Goal: Navigation & Orientation: Find specific page/section

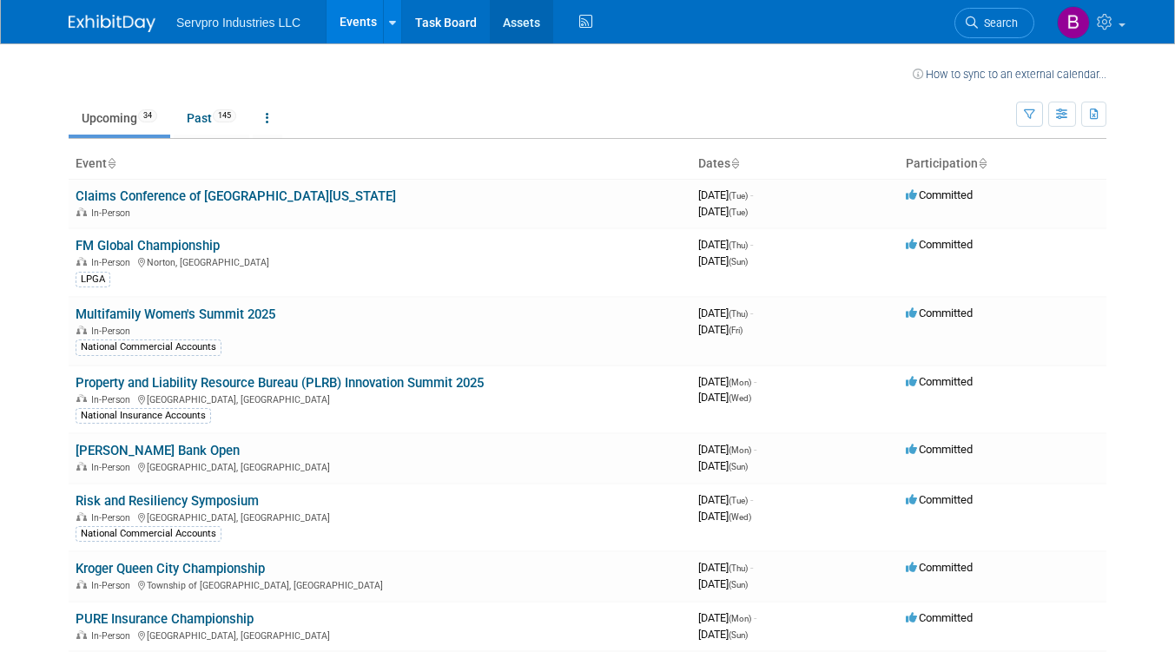
click at [524, 28] on link "Assets" at bounding box center [521, 21] width 63 height 43
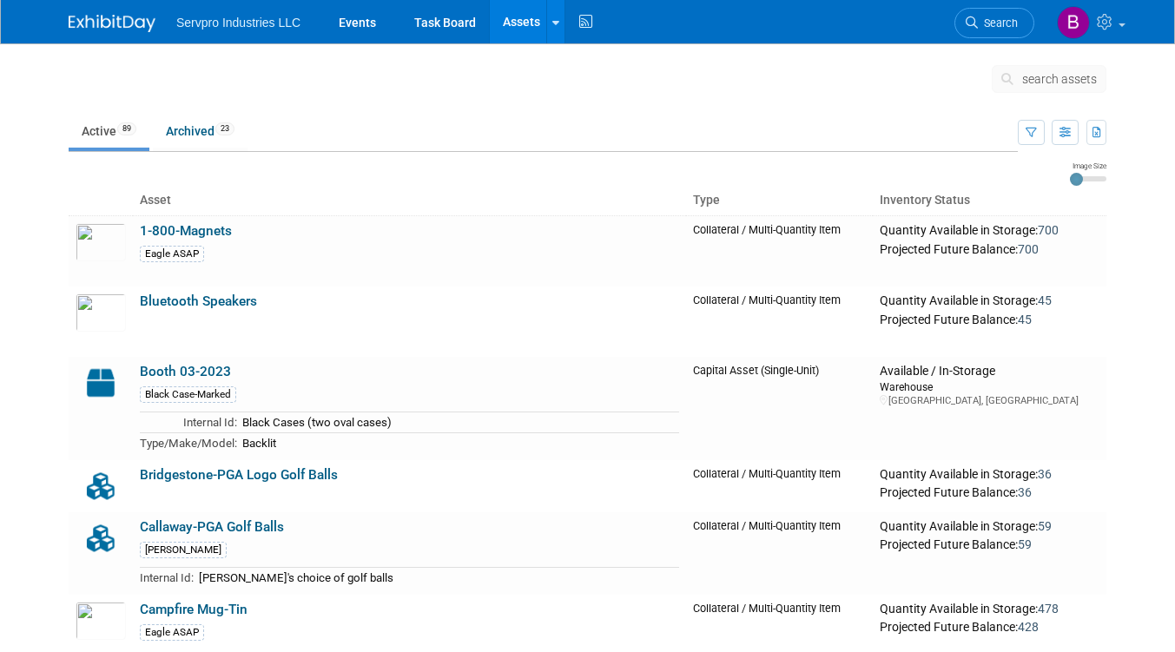
click at [525, 15] on link "Assets" at bounding box center [521, 21] width 63 height 43
click at [553, 23] on icon at bounding box center [555, 22] width 7 height 11
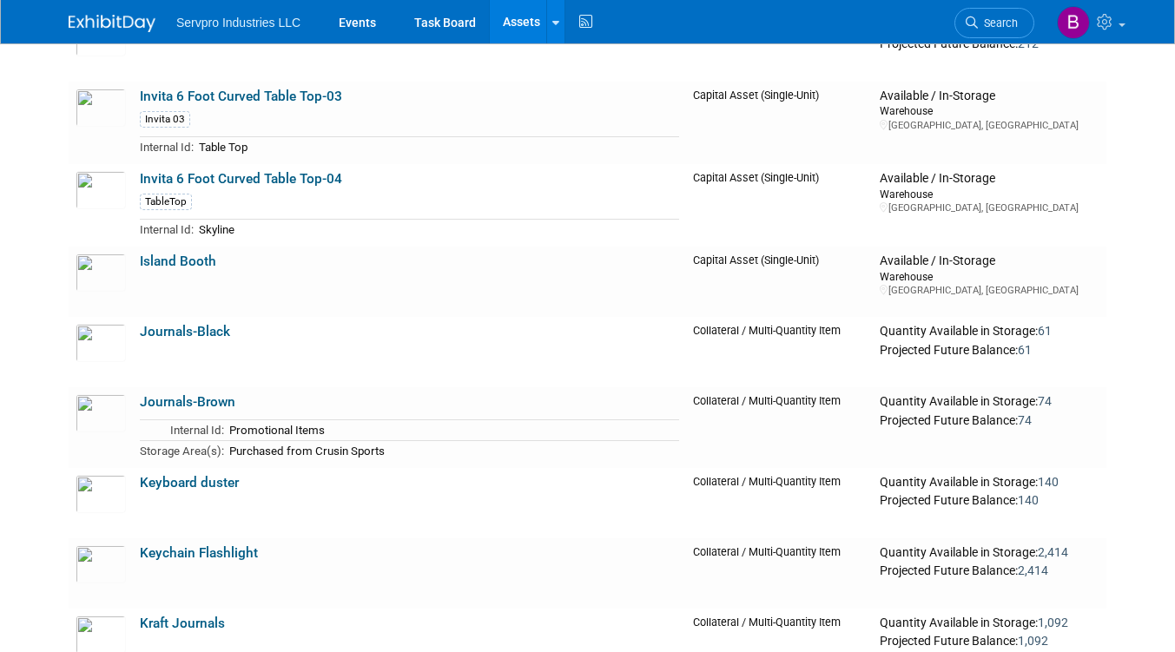
scroll to position [1736, 0]
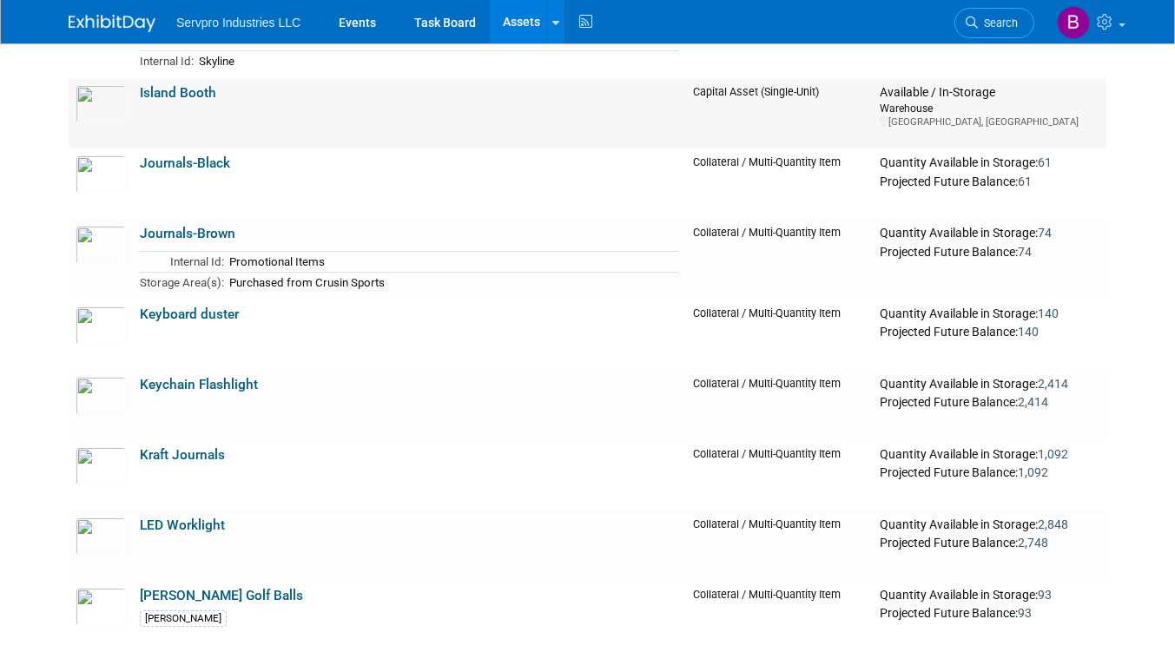
click at [159, 95] on link "Island Booth" at bounding box center [178, 93] width 76 height 16
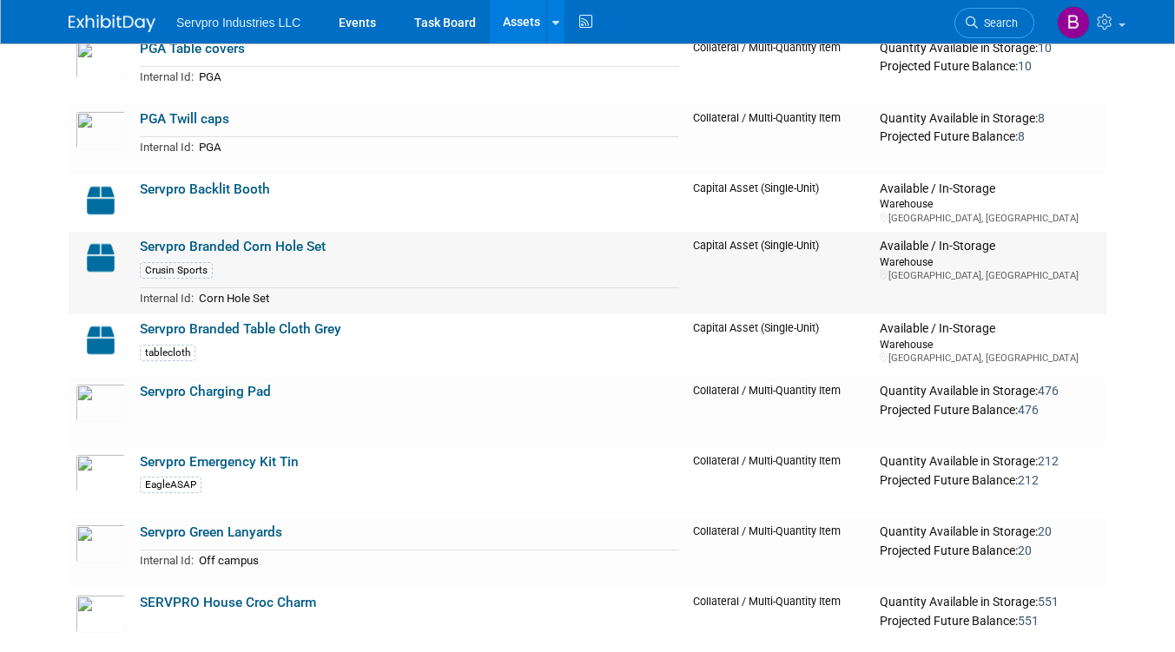
scroll to position [2952, 0]
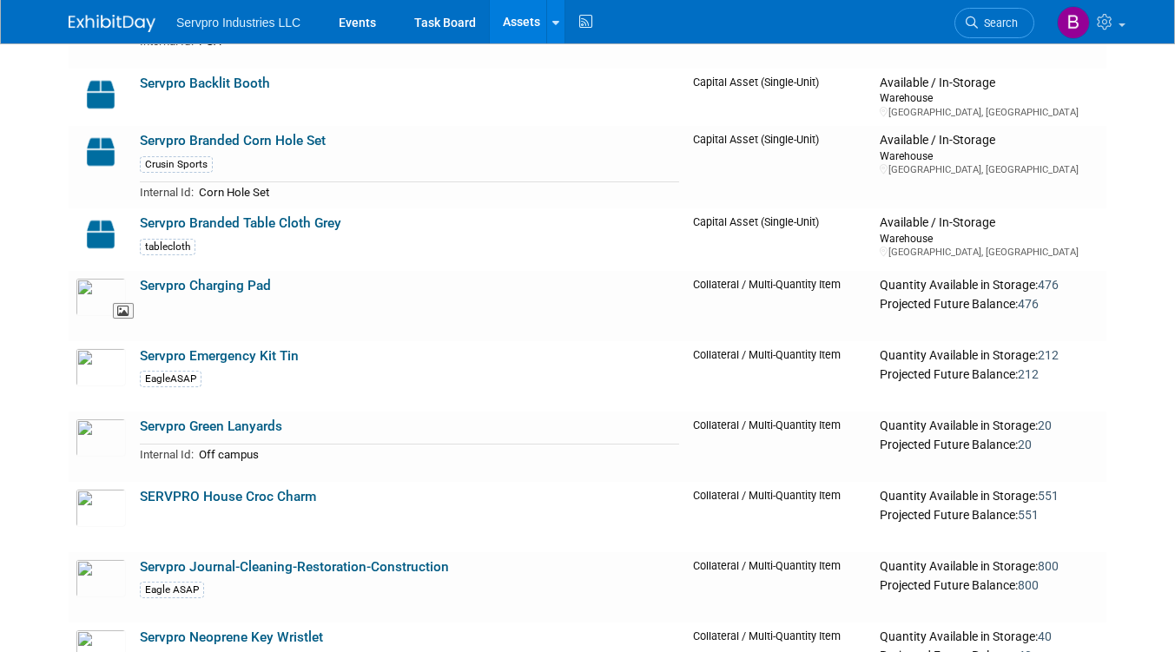
click at [108, 303] on img at bounding box center [101, 297] width 50 height 38
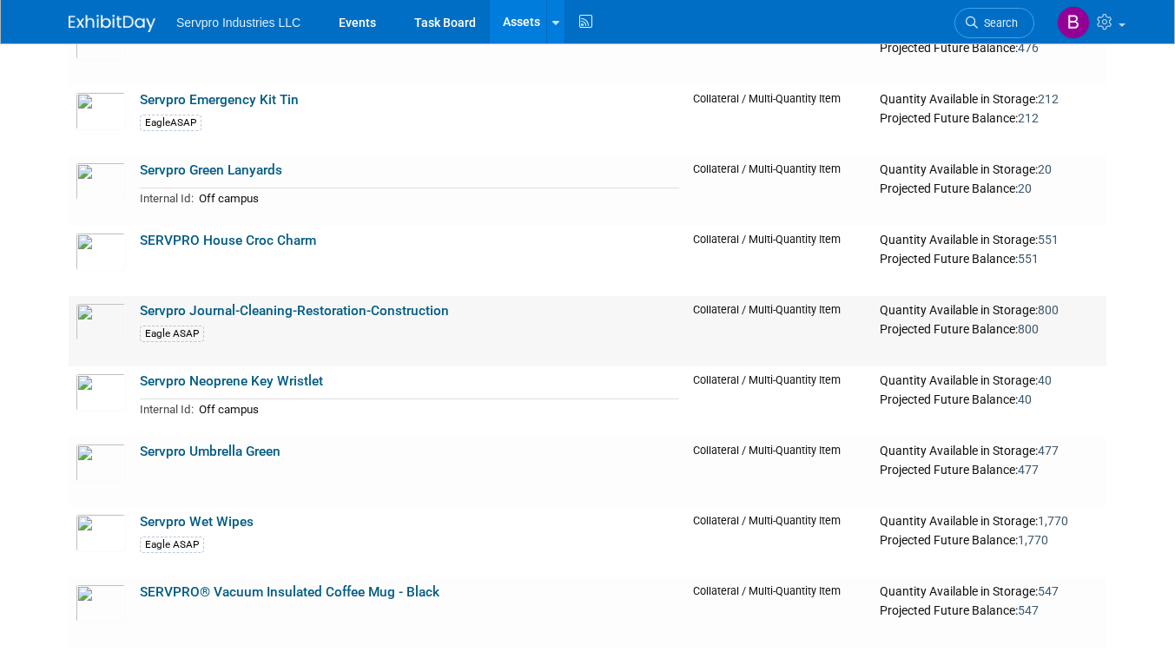
scroll to position [3299, 0]
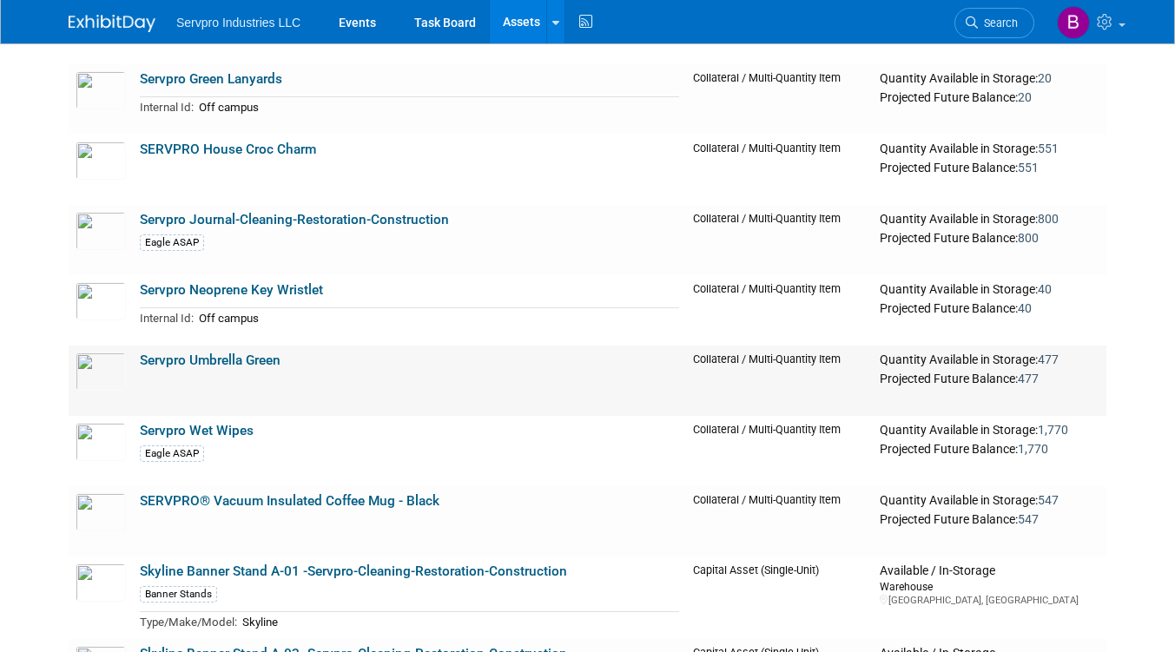
click at [223, 352] on link "Servpro Umbrella Green" at bounding box center [210, 360] width 141 height 16
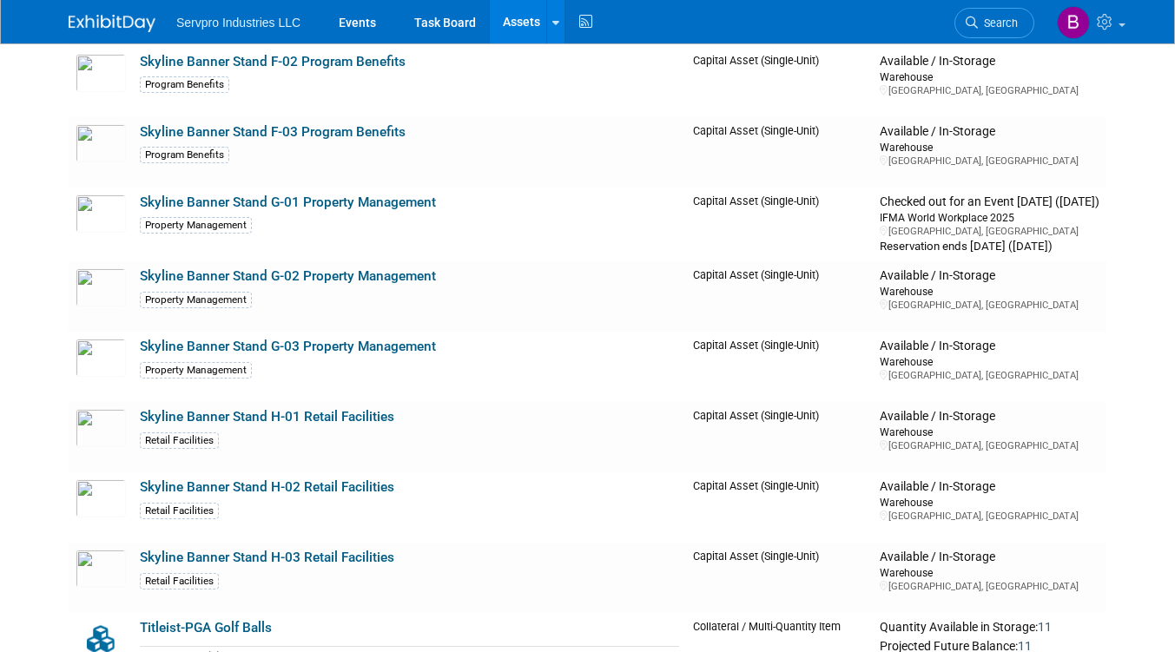
scroll to position [5209, 0]
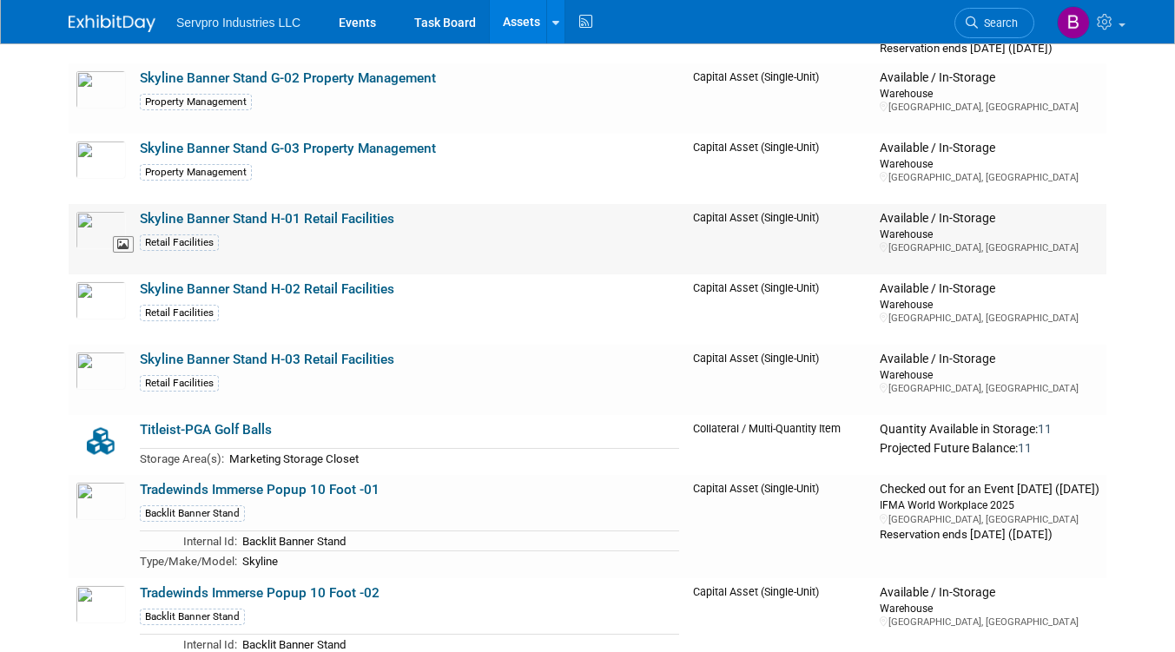
click at [116, 225] on img at bounding box center [101, 230] width 50 height 38
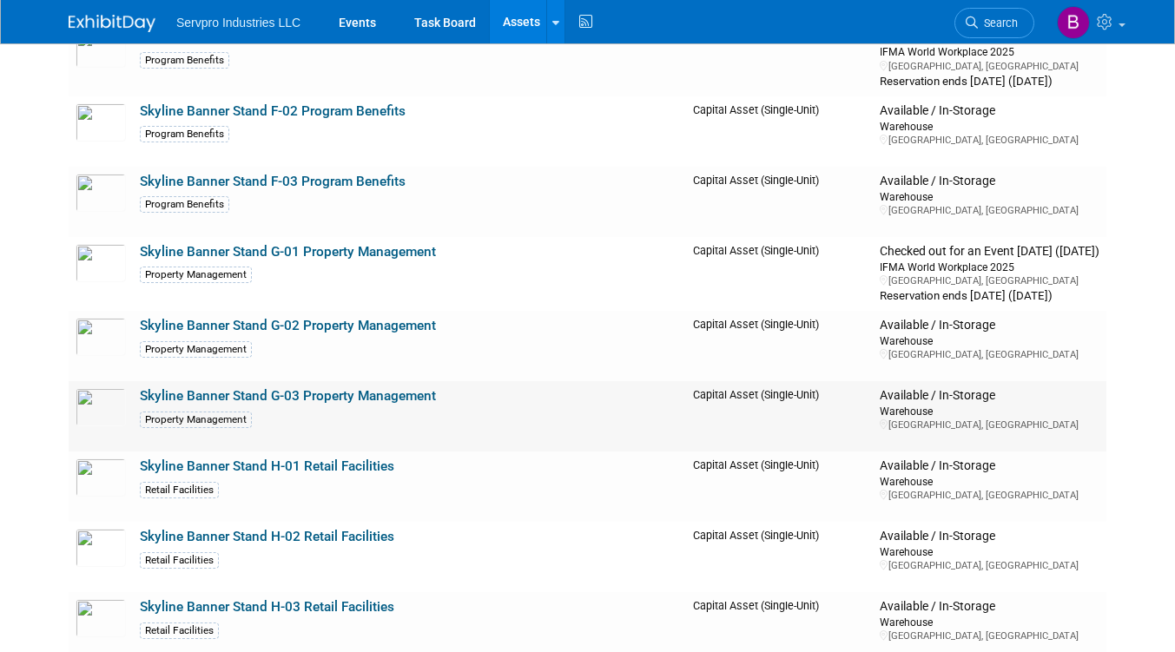
scroll to position [4862, 0]
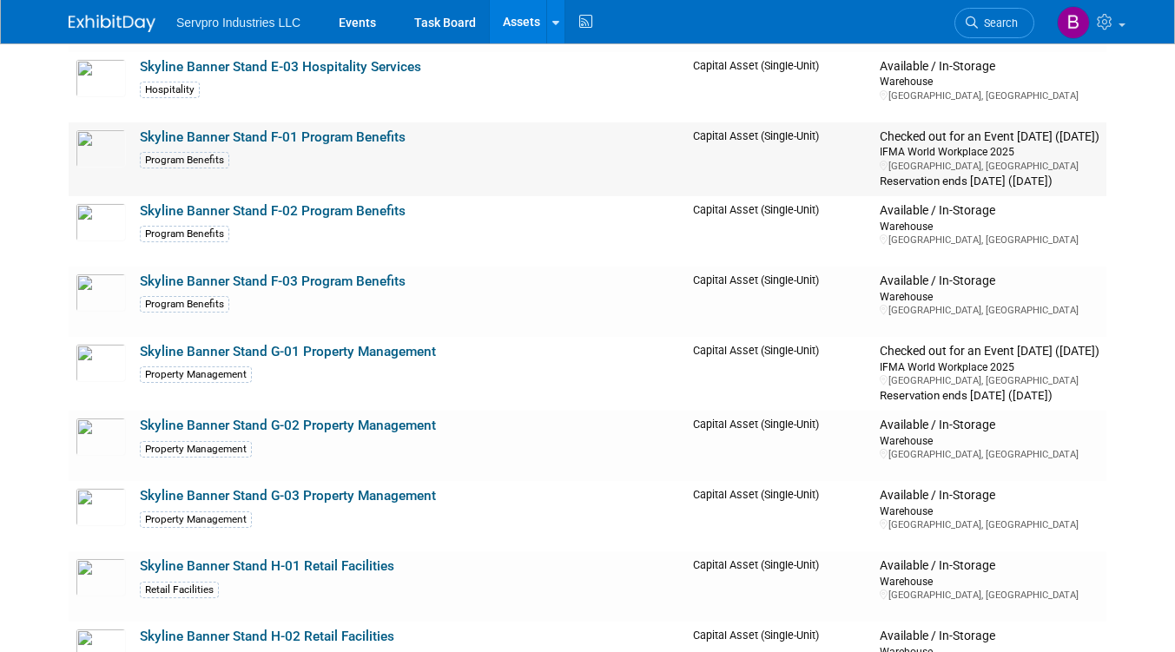
click at [214, 138] on link "Skyline Banner Stand F-01 Program Benefits" at bounding box center [273, 137] width 266 height 16
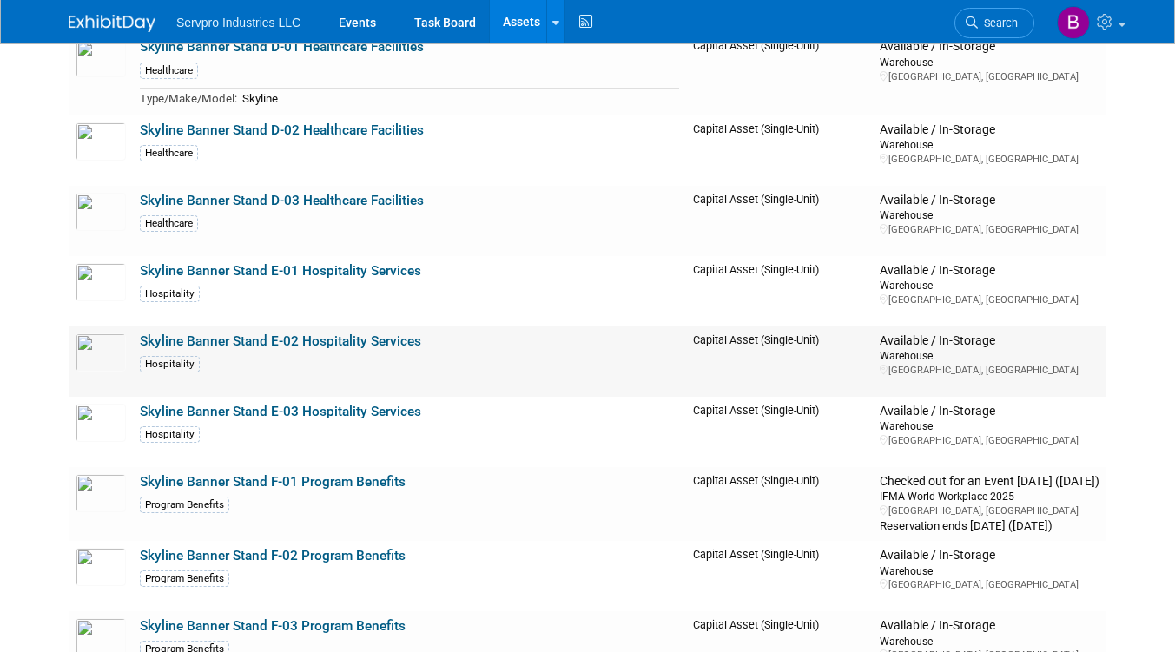
scroll to position [4515, 0]
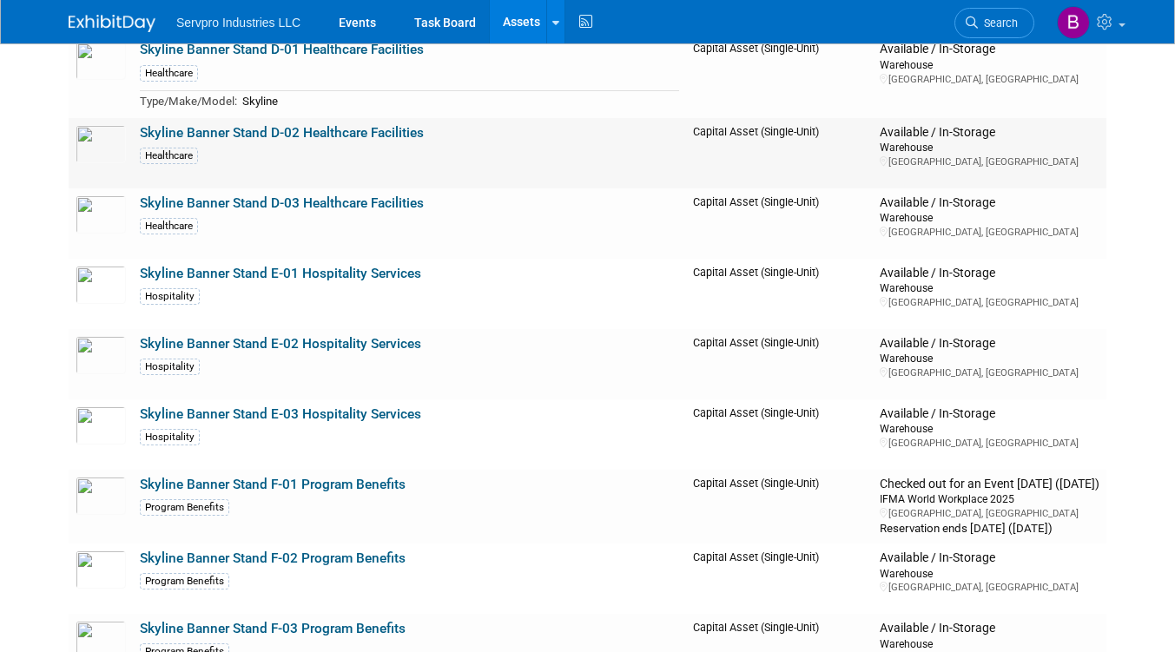
click at [198, 122] on td "Skyline Banner Stand D-02 Healthcare Facilities Healthcare" at bounding box center [409, 153] width 553 height 70
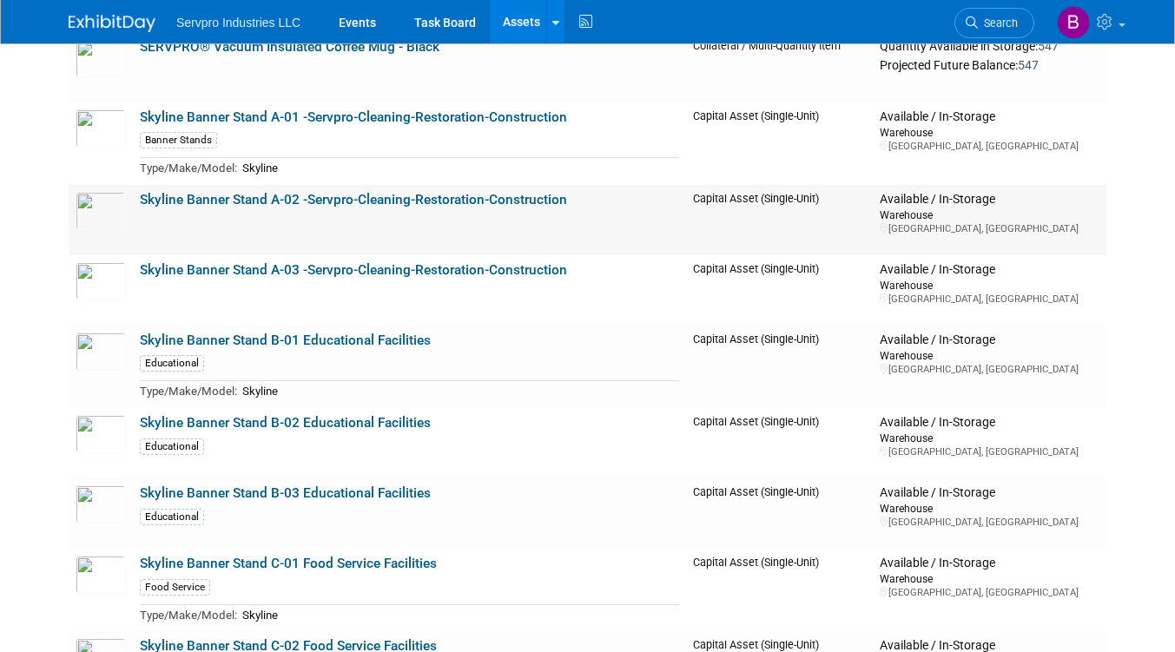
scroll to position [3733, 0]
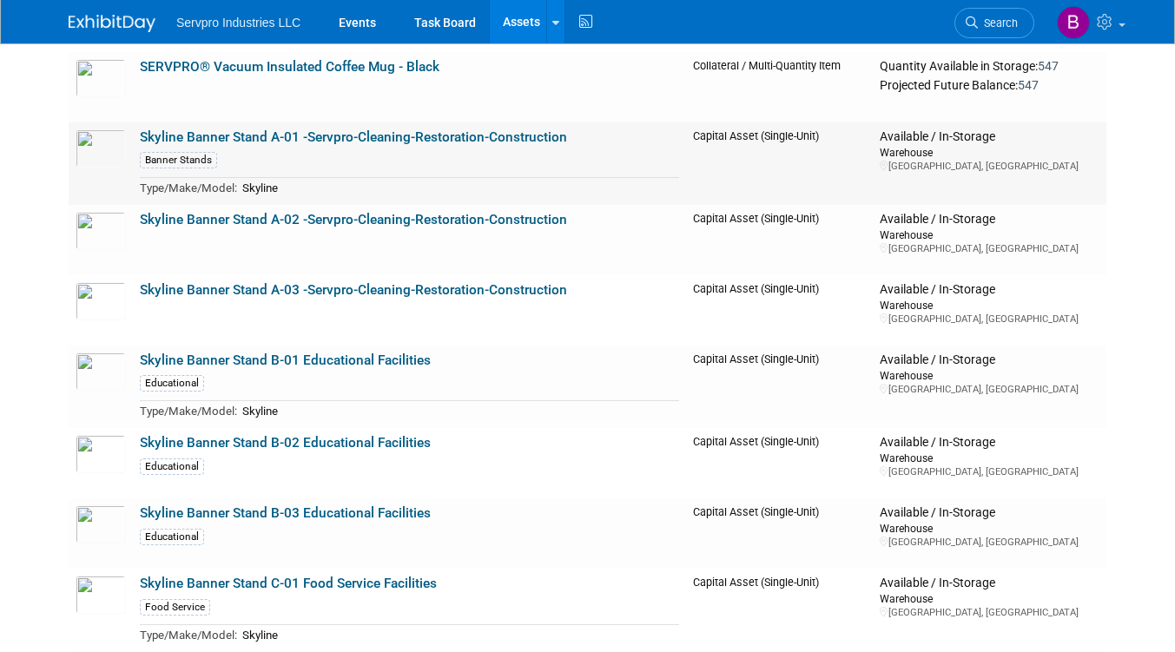
click at [277, 138] on link "Skyline Banner Stand A-01 -Servpro-Cleaning-Restoration-Construction" at bounding box center [353, 137] width 427 height 16
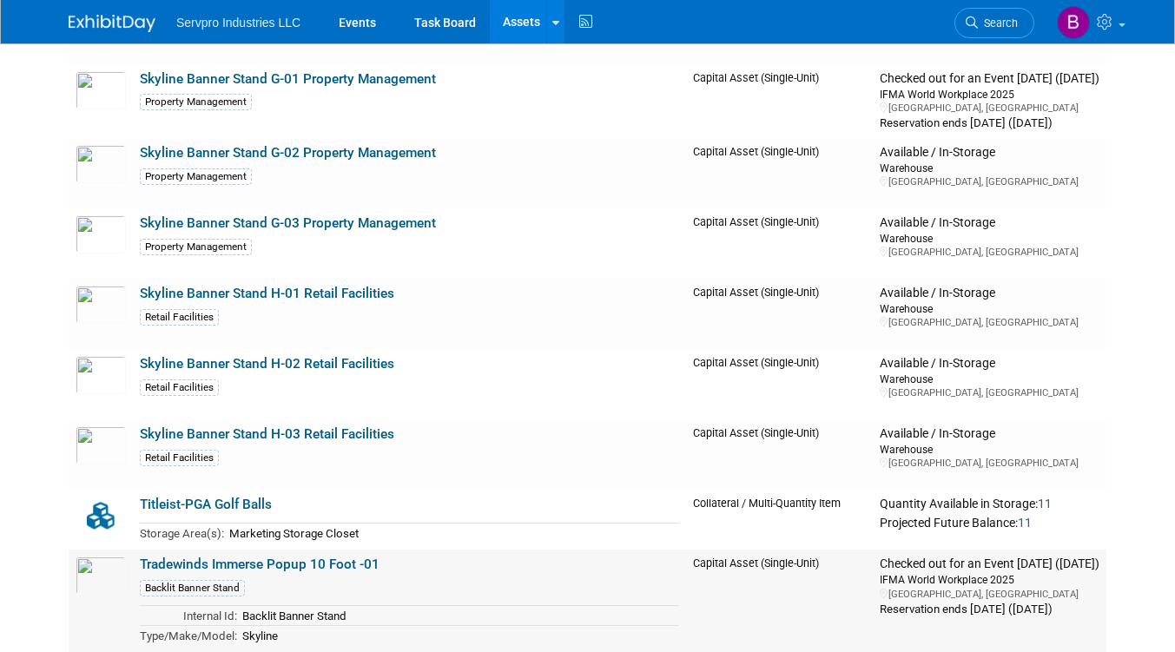
scroll to position [5383, 0]
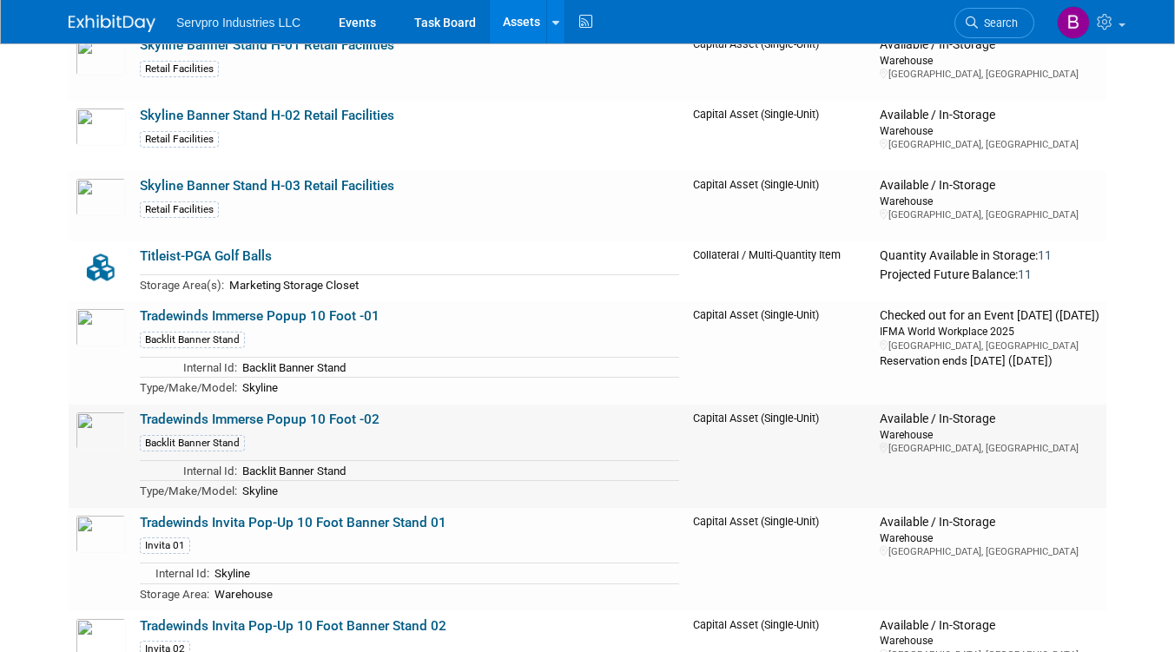
click at [218, 418] on link "Tradewinds Immerse Popup 10 Foot -02" at bounding box center [260, 420] width 240 height 16
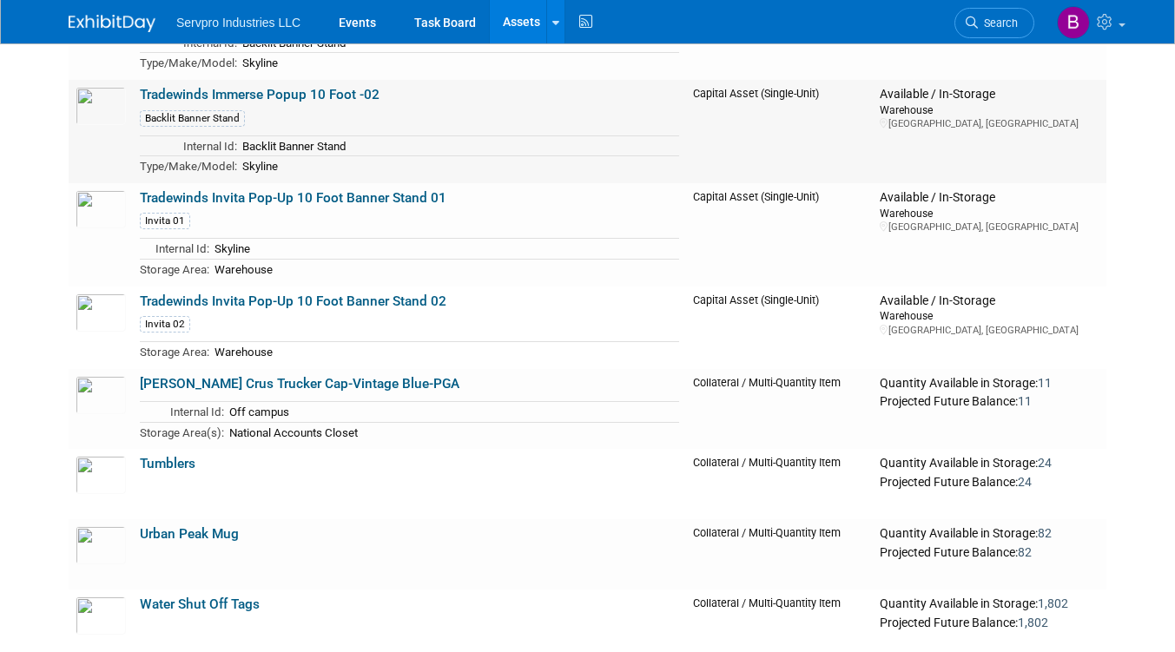
scroll to position [5817, 0]
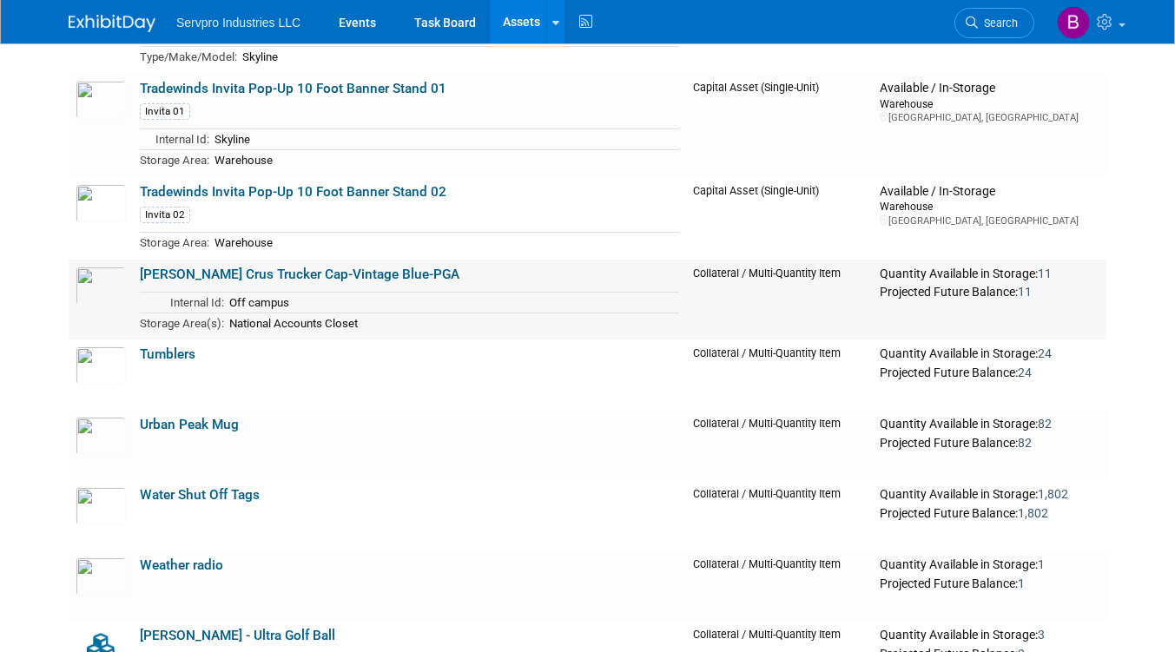
click at [247, 271] on link "Travis Matthews Crus Trucker Cap-Vintage Blue-PGA" at bounding box center [300, 275] width 320 height 16
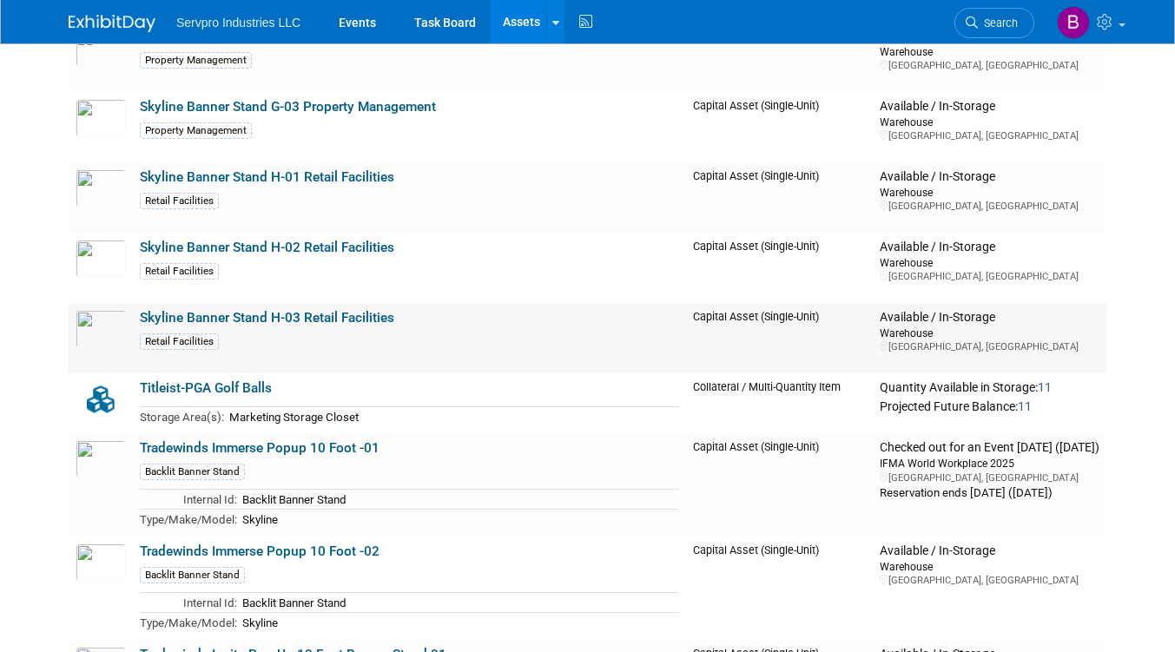
scroll to position [5122, 0]
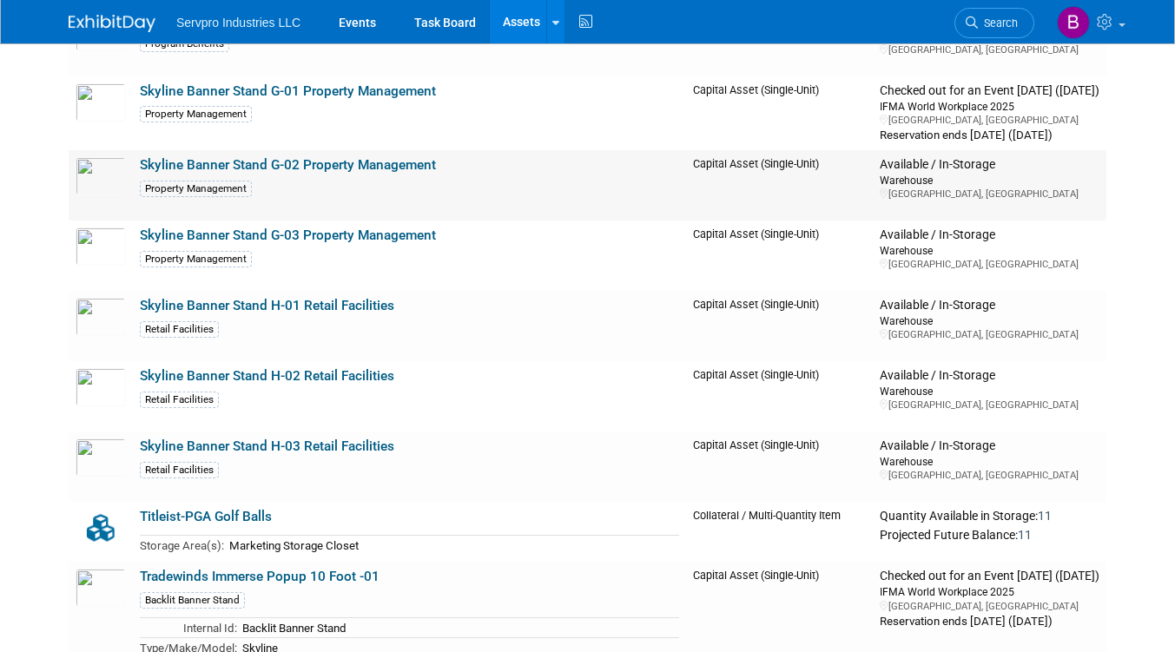
click at [241, 165] on link "Skyline Banner Stand G-02 Property Management" at bounding box center [288, 165] width 296 height 16
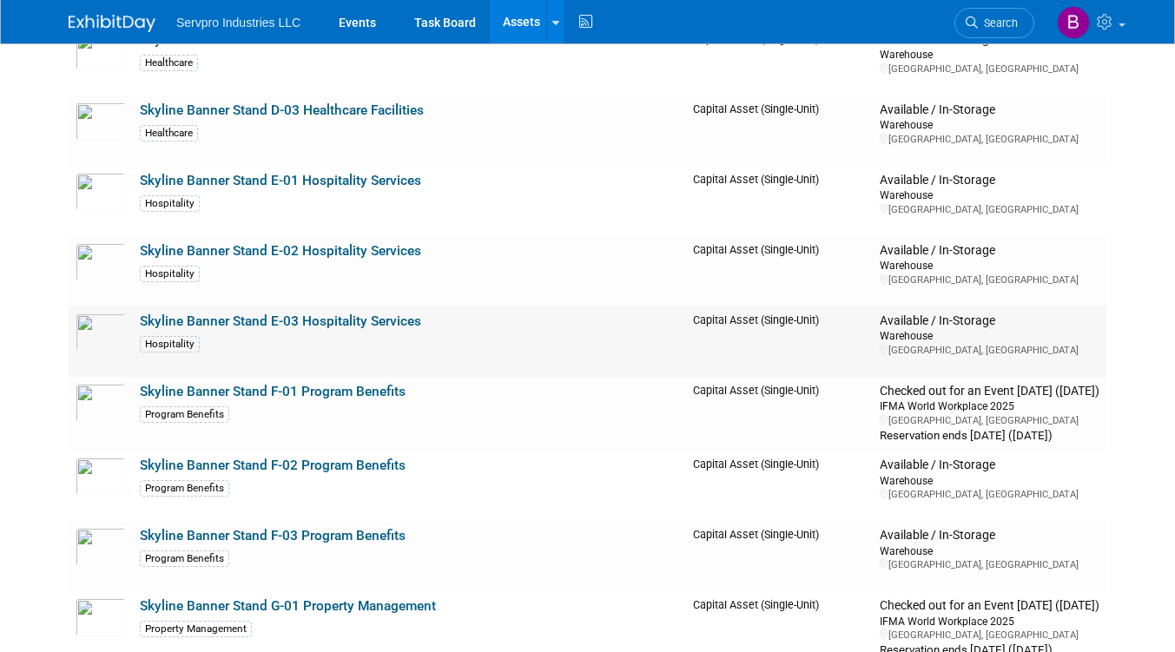
scroll to position [4602, 0]
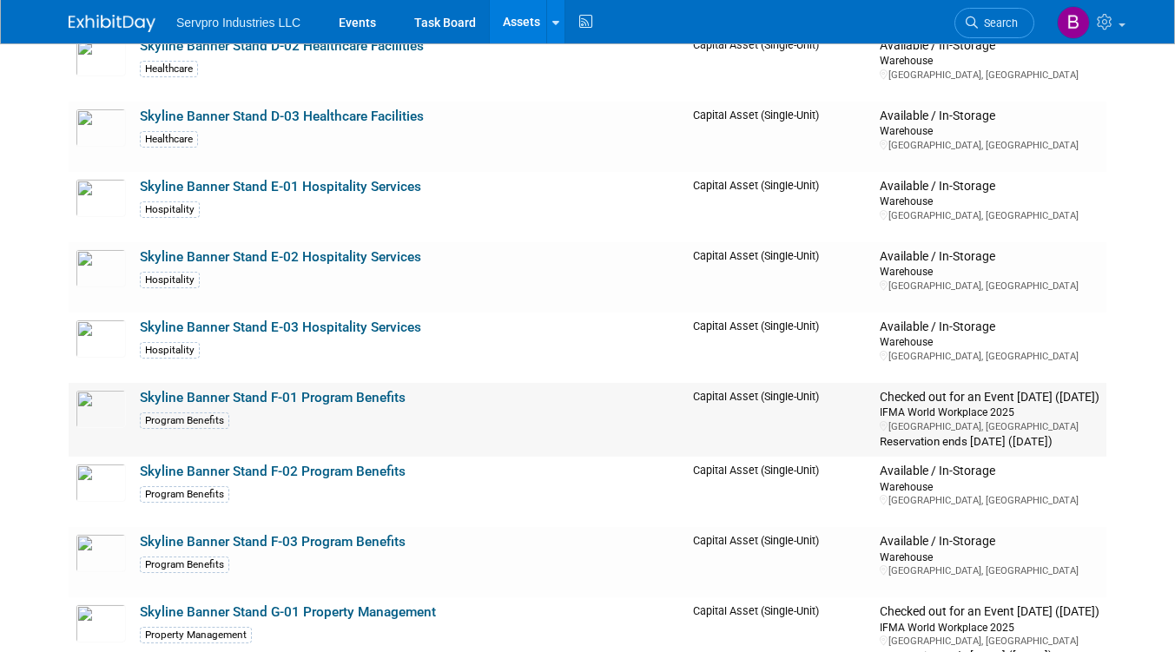
click at [287, 398] on link "Skyline Banner Stand F-01 Program Benefits" at bounding box center [273, 398] width 266 height 16
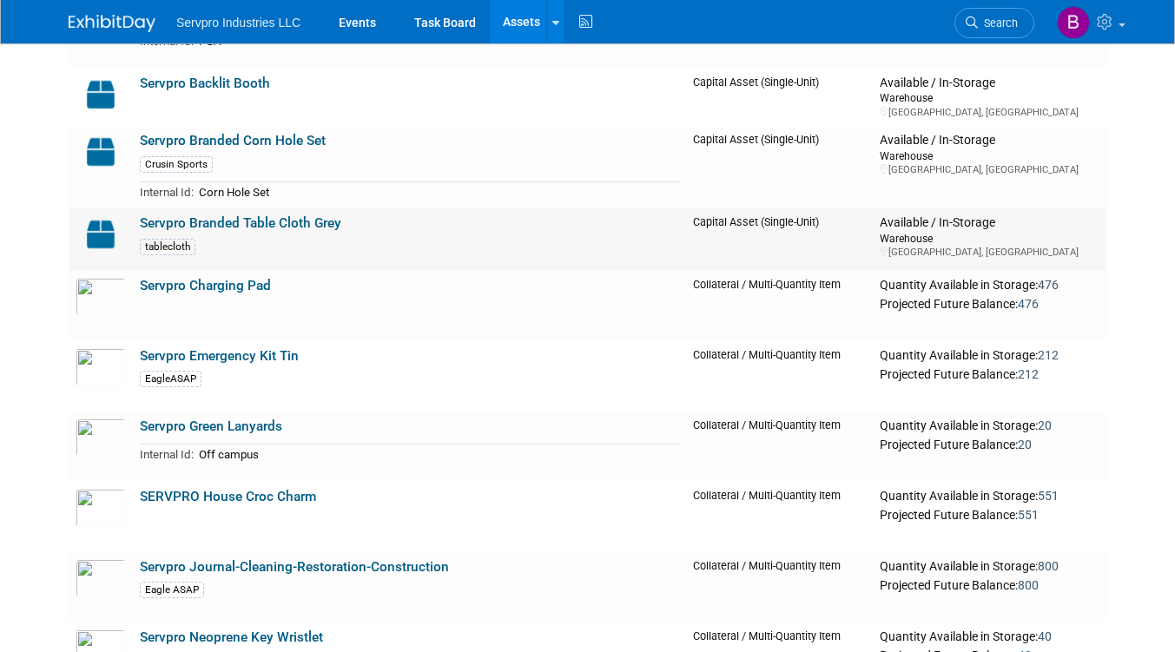
scroll to position [2865, 0]
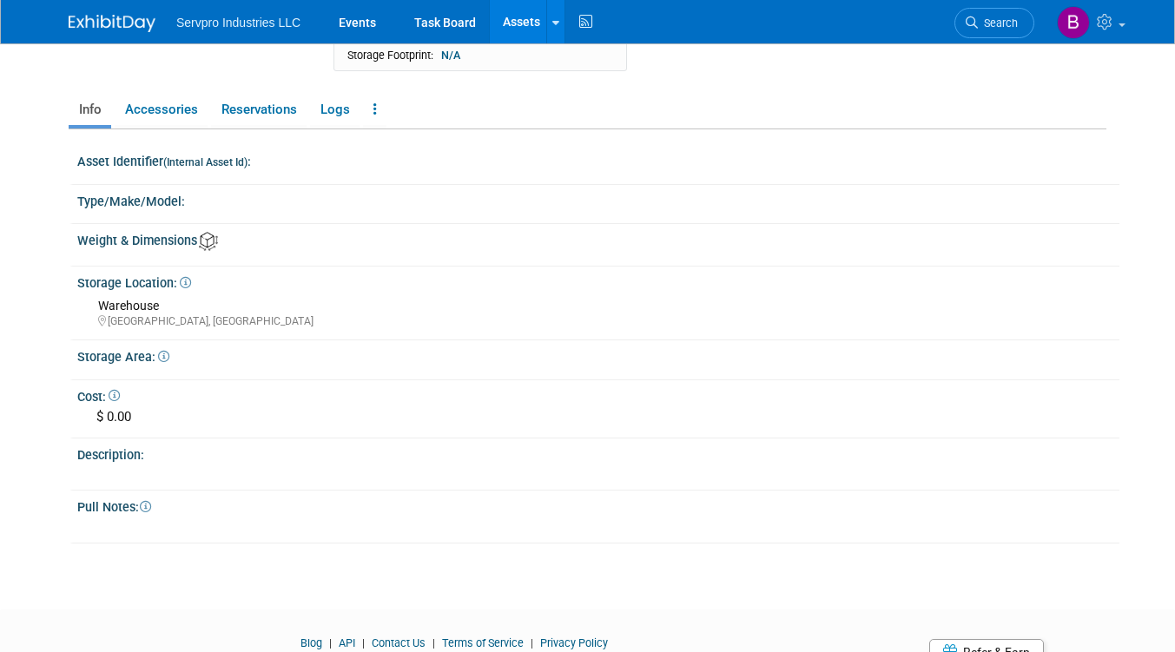
scroll to position [260, 0]
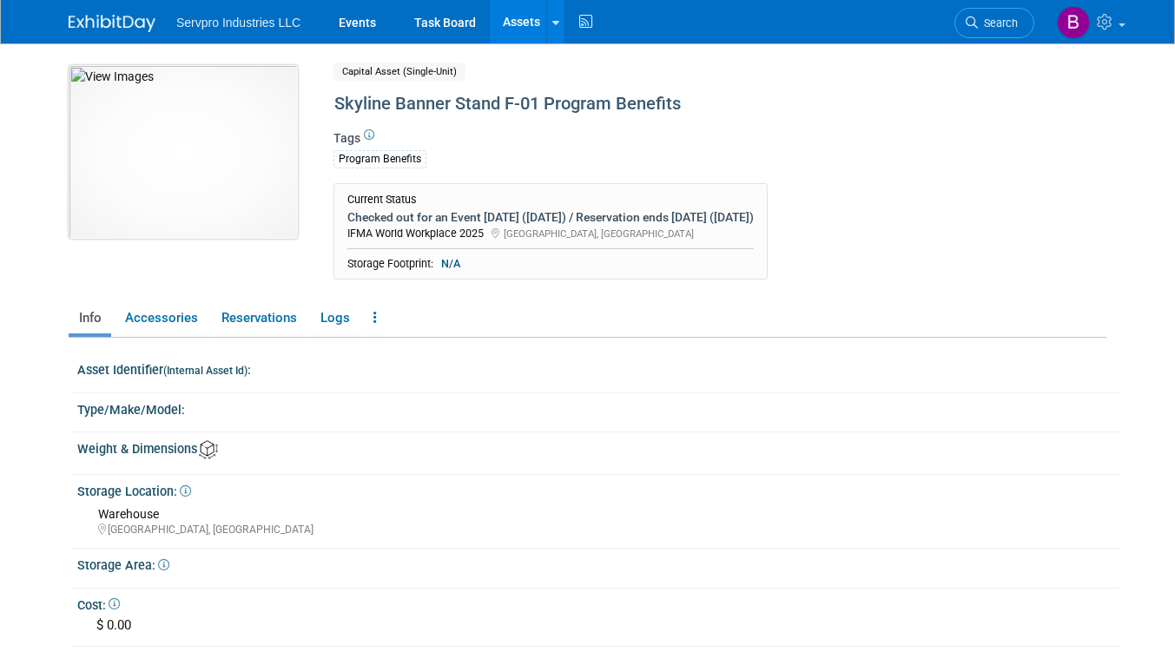
click at [181, 145] on img at bounding box center [183, 152] width 229 height 174
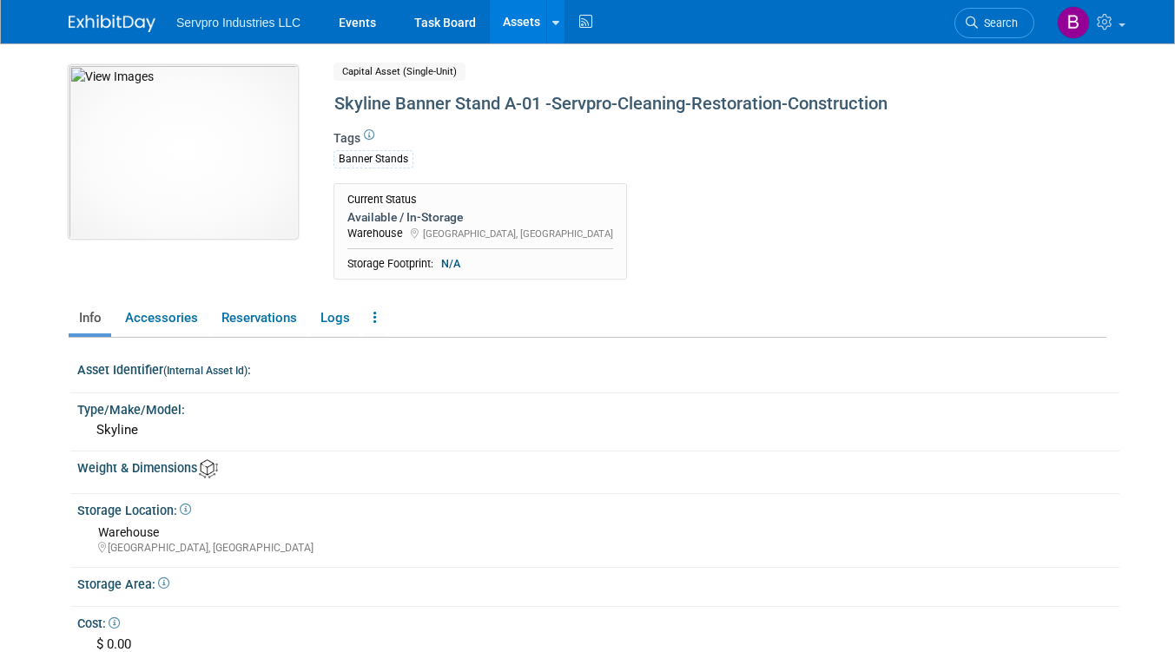
click at [214, 155] on img at bounding box center [183, 152] width 229 height 174
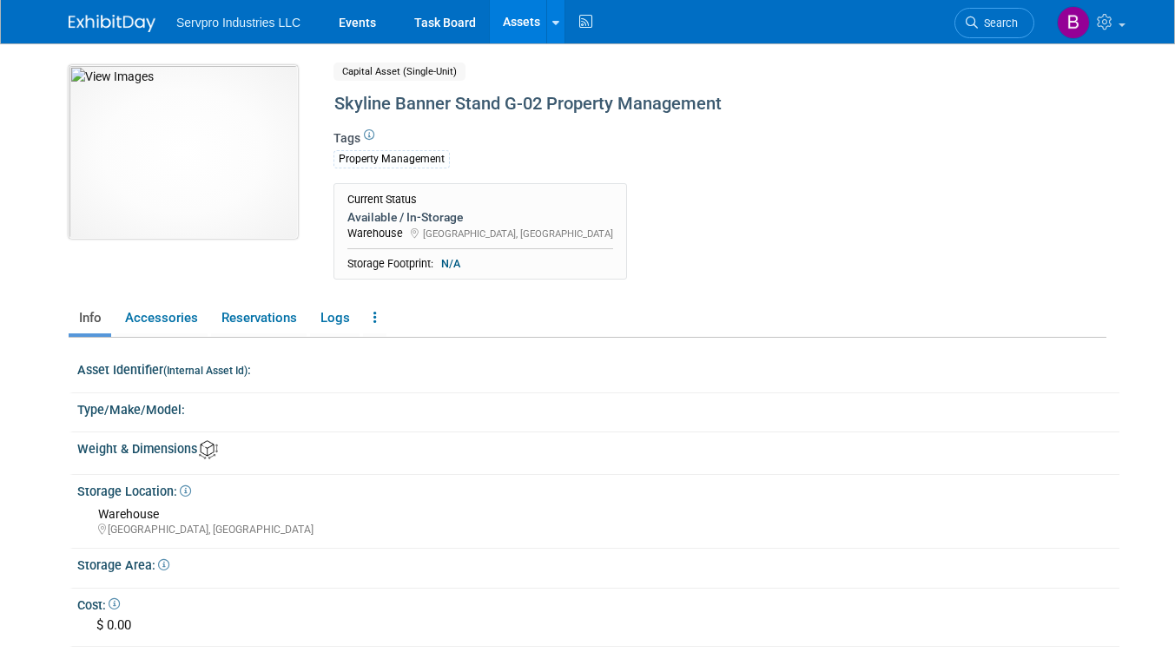
click at [195, 168] on img at bounding box center [183, 152] width 229 height 174
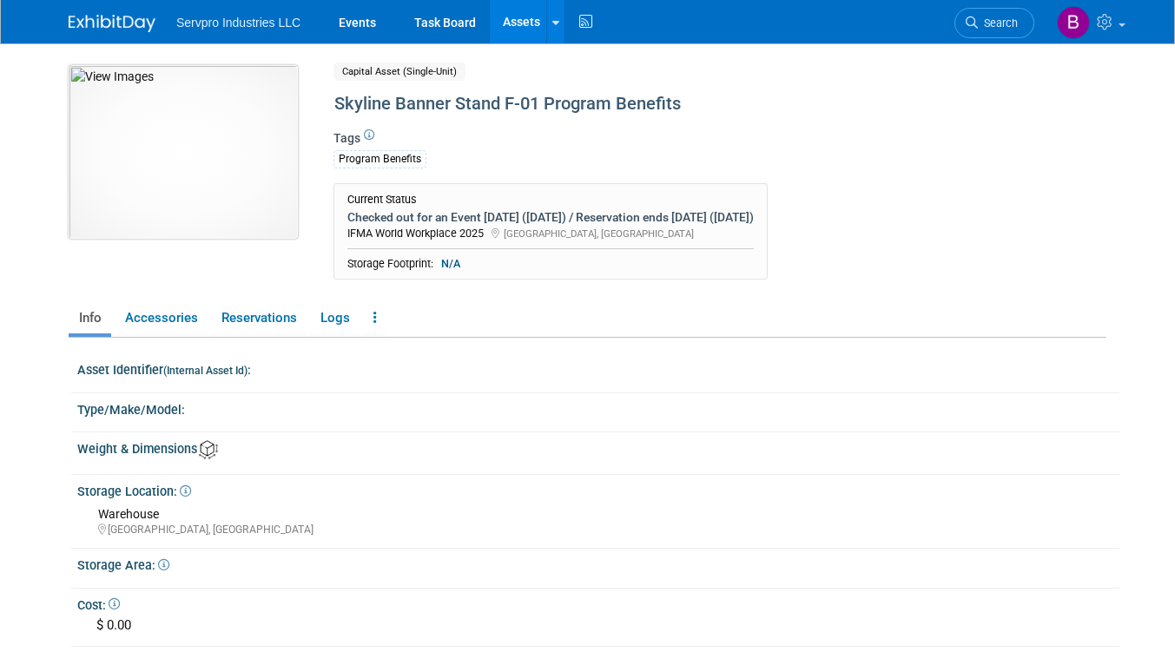
click at [180, 155] on img at bounding box center [183, 152] width 229 height 174
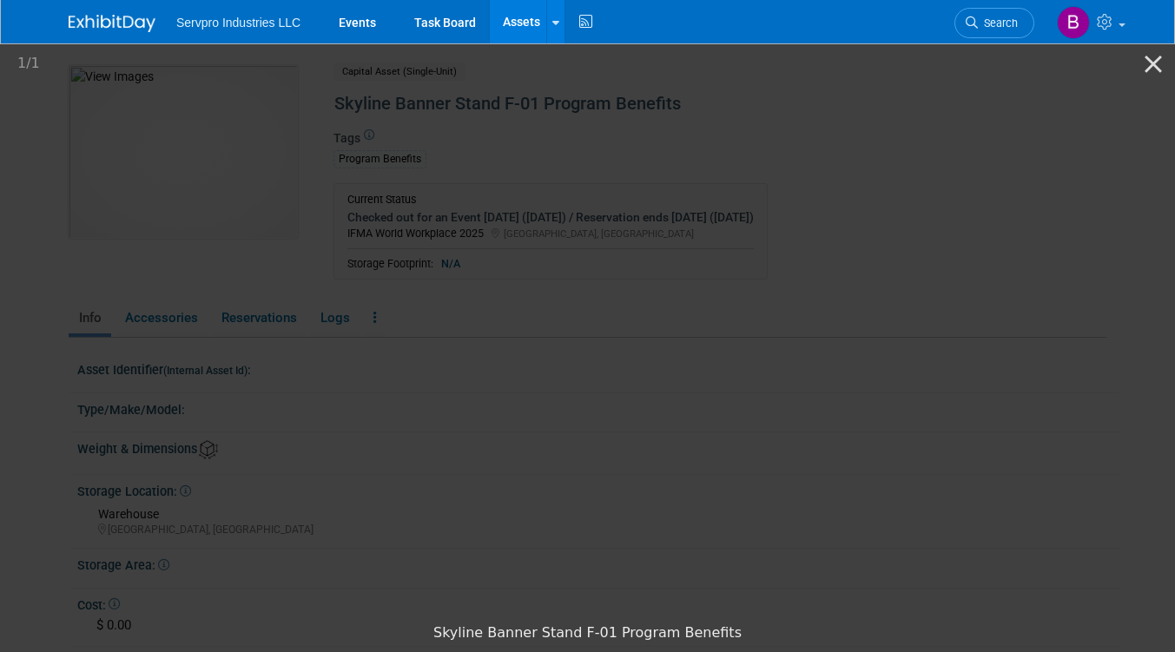
click at [525, 328] on img at bounding box center [588, 328] width 304 height 0
click at [525, 321] on img at bounding box center [588, 328] width 304 height 14
drag, startPoint x: 524, startPoint y: 212, endPoint x: 511, endPoint y: 182, distance: 32.3
click at [511, 321] on img at bounding box center [588, 328] width 304 height 14
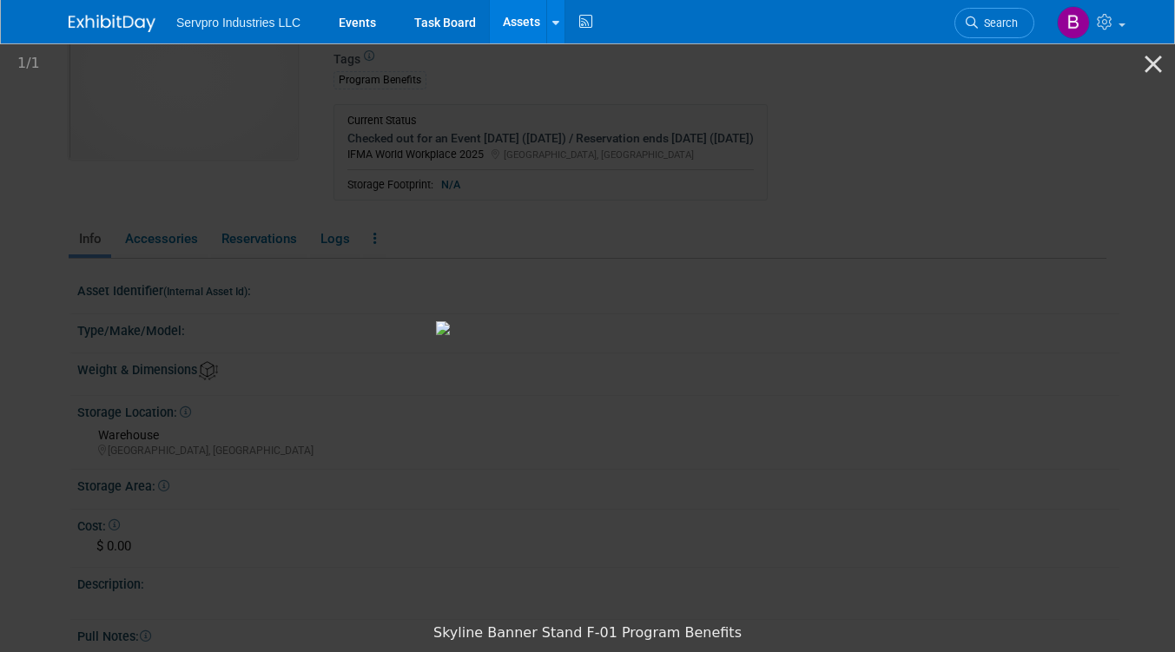
scroll to position [174, 0]
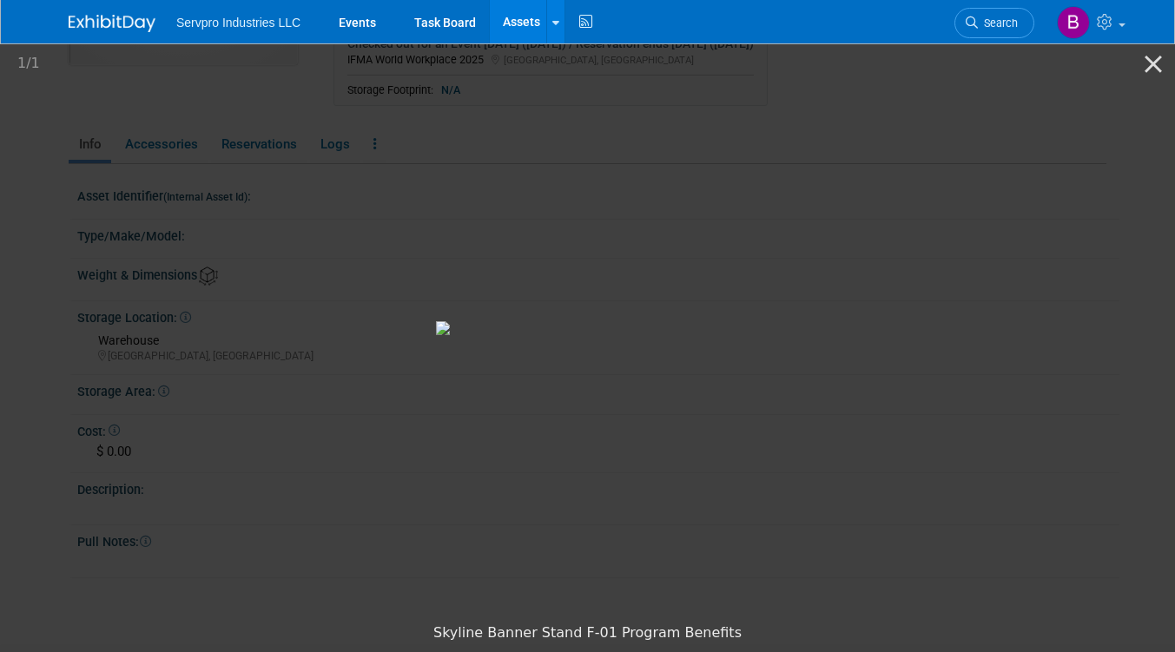
click at [513, 321] on img at bounding box center [588, 328] width 304 height 14
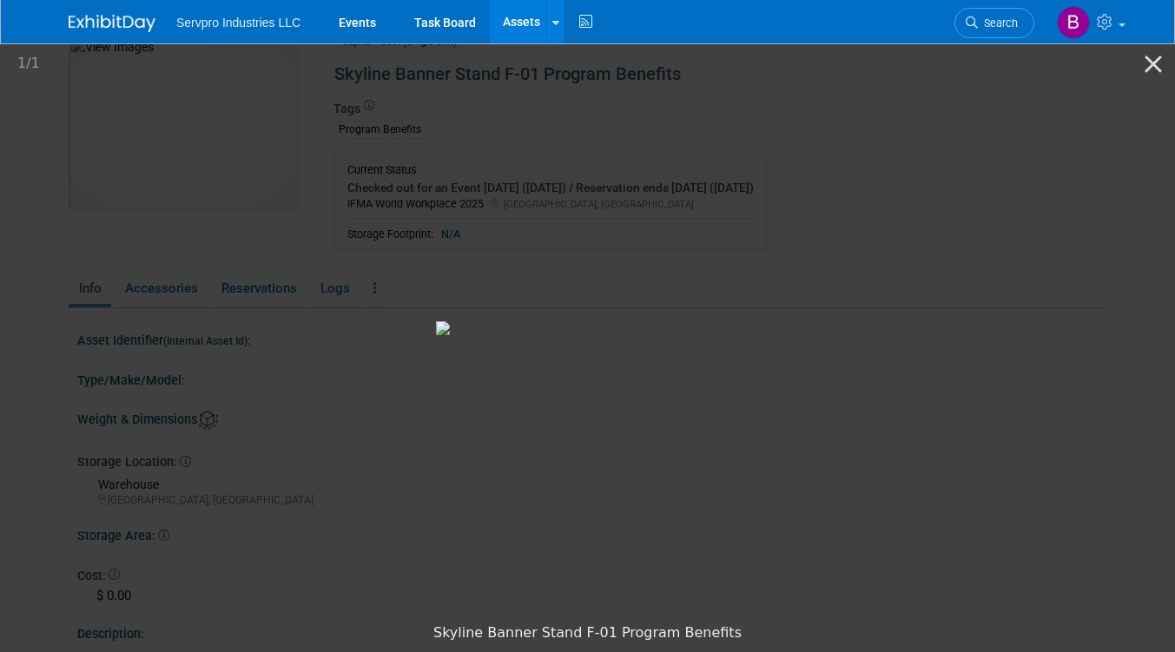
scroll to position [0, 0]
